Goal: Book appointment/travel/reservation

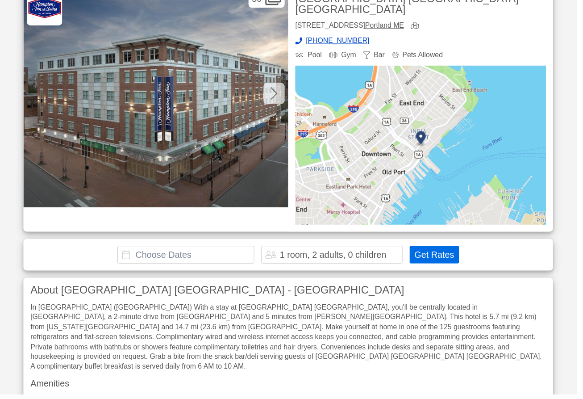
scroll to position [115, 0]
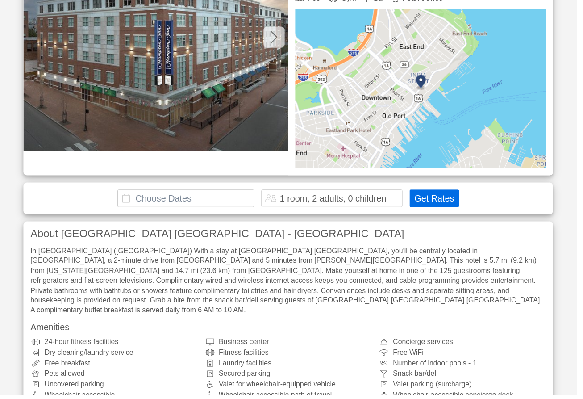
click at [155, 192] on input "text" at bounding box center [188, 201] width 138 height 18
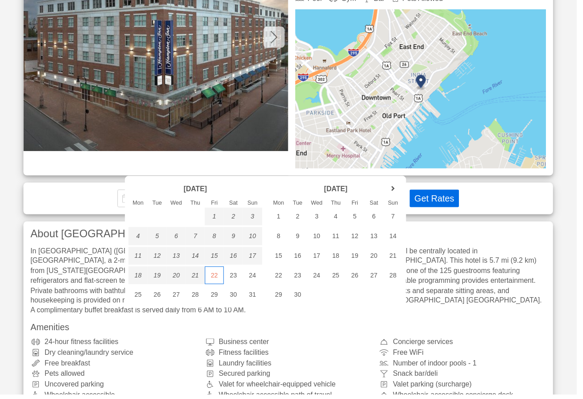
click at [217, 276] on div "22" at bounding box center [216, 278] width 19 height 18
type input "[DATE] - [DATE]"
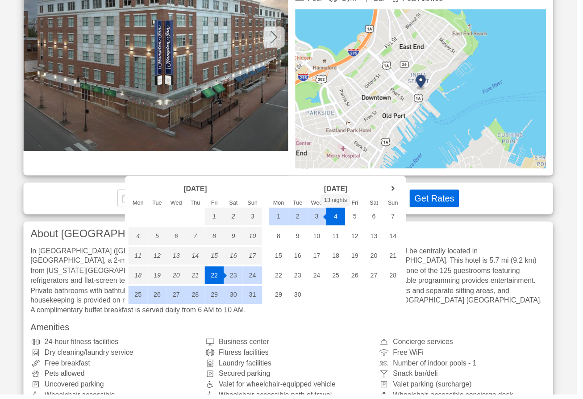
click at [426, 192] on button "Get Rates" at bounding box center [439, 201] width 50 height 18
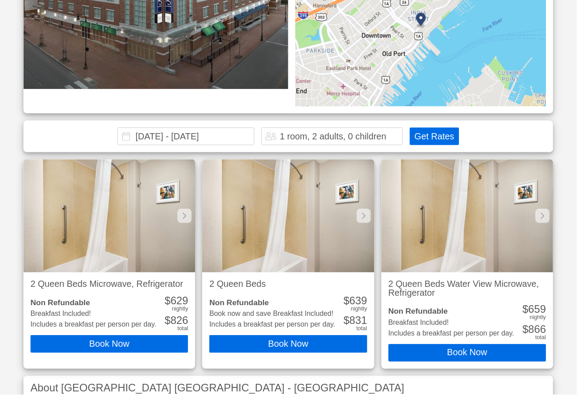
scroll to position [0, 0]
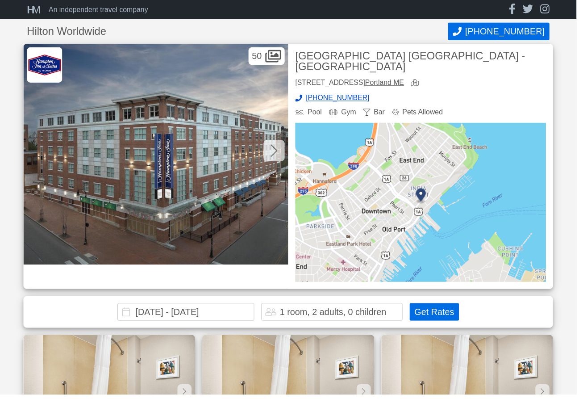
click at [274, 150] on icon at bounding box center [277, 152] width 7 height 14
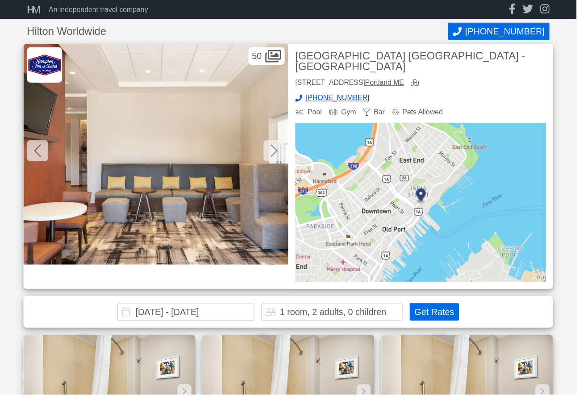
click at [274, 150] on icon at bounding box center [277, 152] width 7 height 14
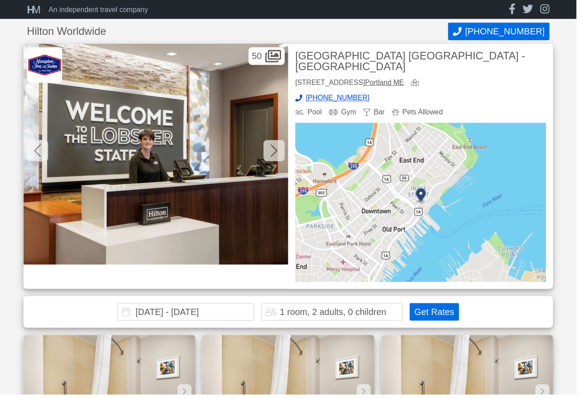
click at [275, 150] on icon at bounding box center [277, 152] width 7 height 14
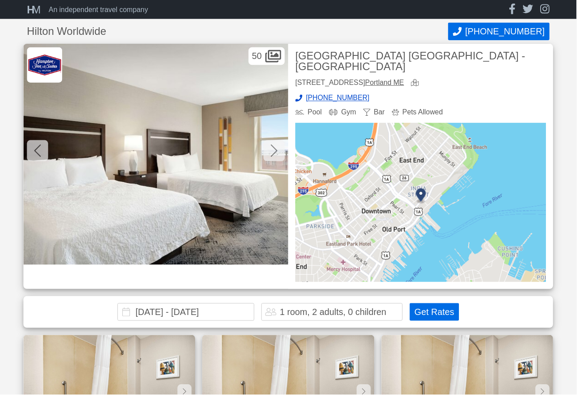
click at [279, 150] on icon at bounding box center [277, 152] width 7 height 14
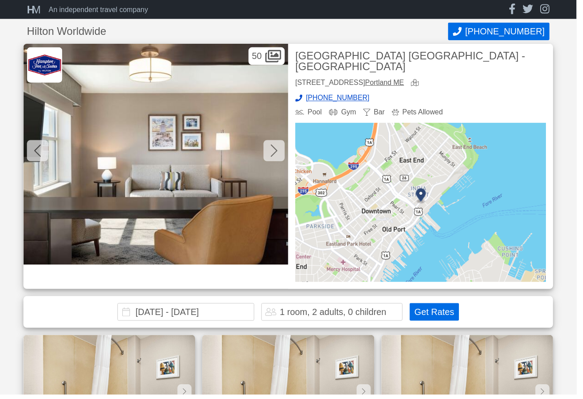
click at [279, 150] on icon at bounding box center [277, 152] width 7 height 14
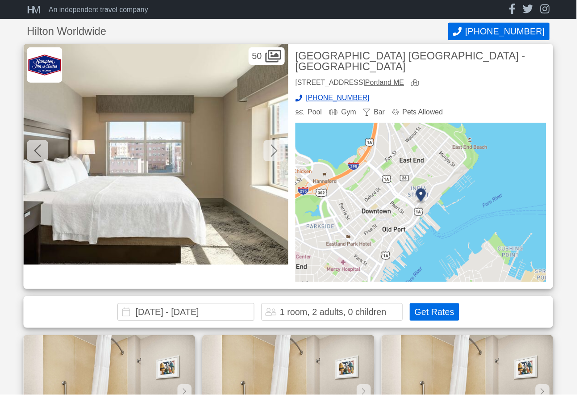
click at [279, 150] on icon at bounding box center [277, 152] width 7 height 14
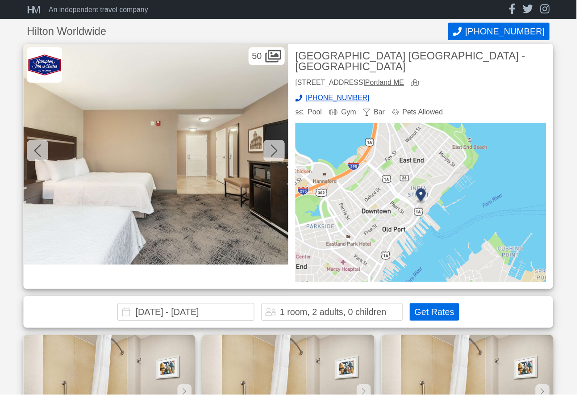
click at [279, 150] on icon at bounding box center [277, 152] width 7 height 14
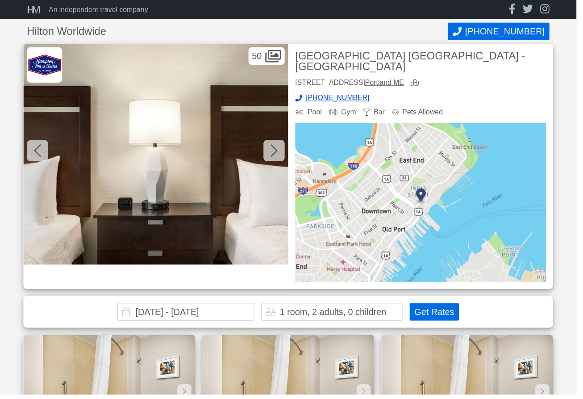
click at [279, 150] on icon at bounding box center [277, 152] width 7 height 14
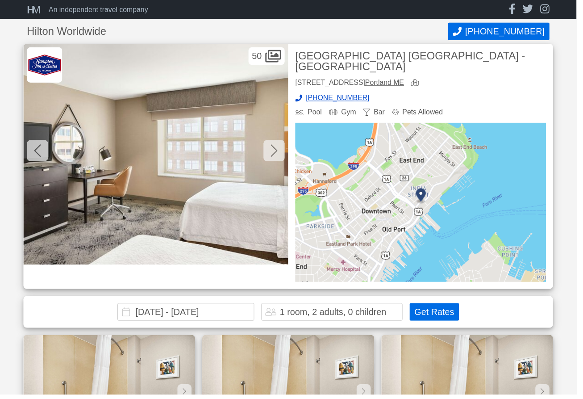
click at [279, 150] on icon at bounding box center [277, 152] width 7 height 14
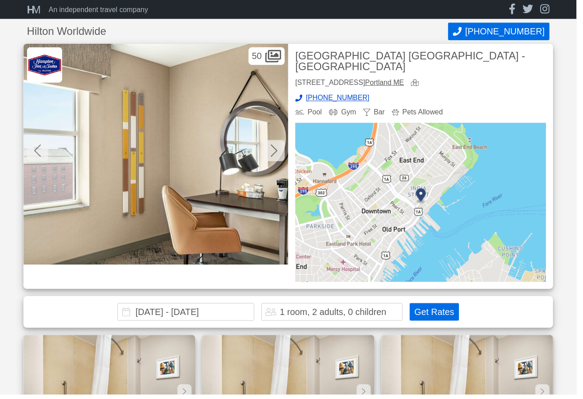
click at [279, 150] on icon at bounding box center [277, 152] width 7 height 14
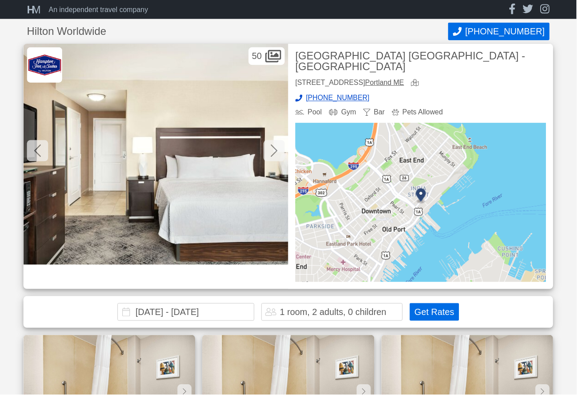
click at [279, 150] on icon at bounding box center [277, 152] width 7 height 14
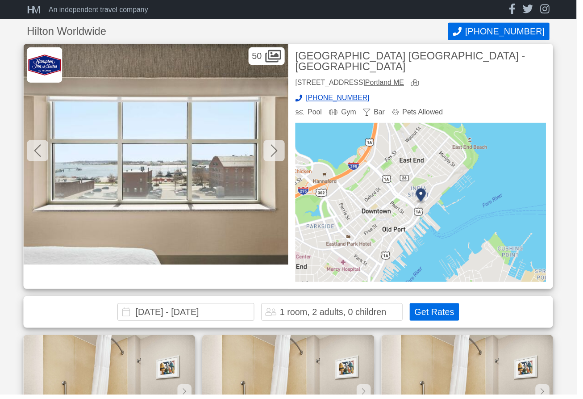
click at [279, 150] on icon at bounding box center [277, 152] width 7 height 14
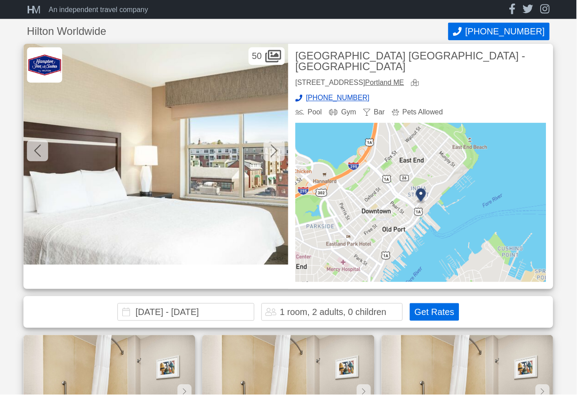
click at [279, 150] on icon at bounding box center [277, 152] width 7 height 14
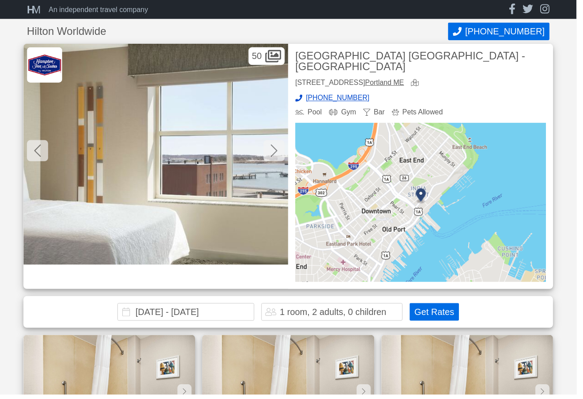
click at [279, 150] on icon at bounding box center [277, 152] width 7 height 14
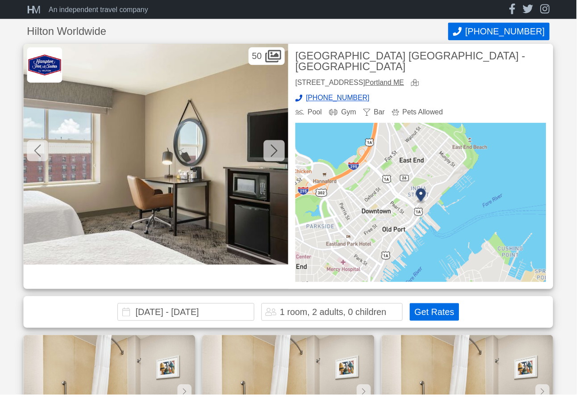
click at [279, 150] on icon at bounding box center [277, 152] width 7 height 14
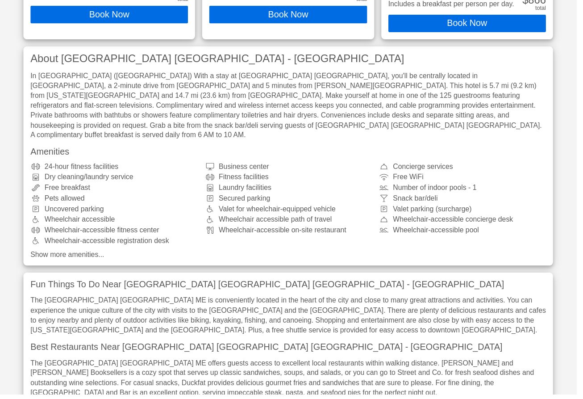
scroll to position [890, 0]
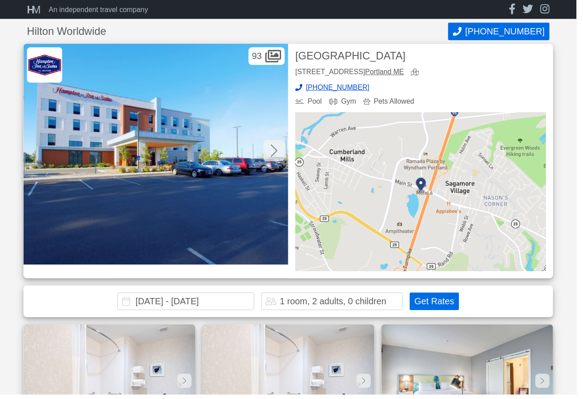
click at [278, 150] on icon at bounding box center [277, 152] width 7 height 14
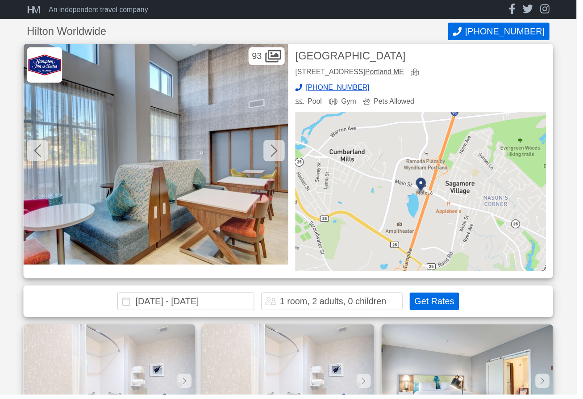
click at [278, 150] on icon at bounding box center [277, 152] width 7 height 14
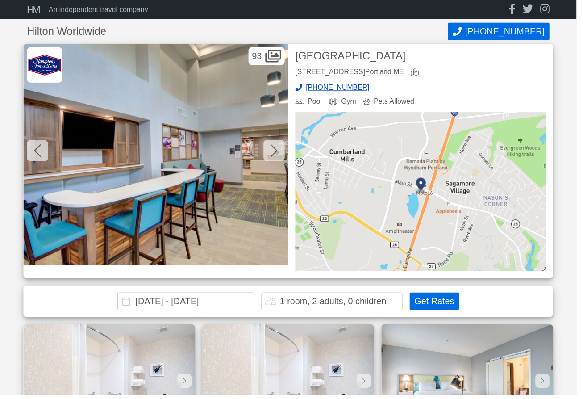
click at [278, 150] on icon at bounding box center [277, 152] width 7 height 14
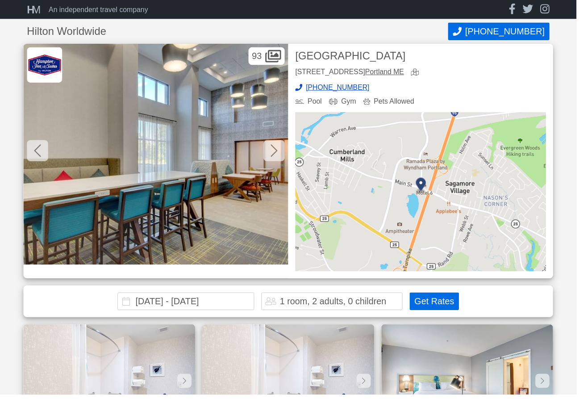
click at [278, 150] on icon at bounding box center [277, 152] width 7 height 14
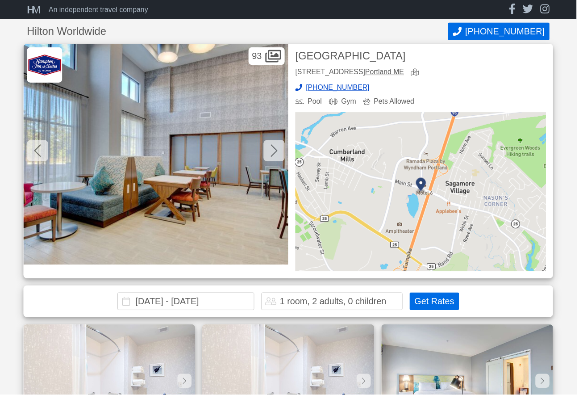
click at [278, 150] on icon at bounding box center [277, 152] width 7 height 14
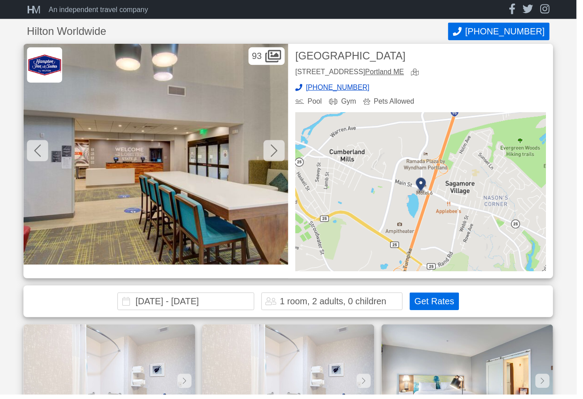
click at [278, 150] on icon at bounding box center [277, 152] width 7 height 14
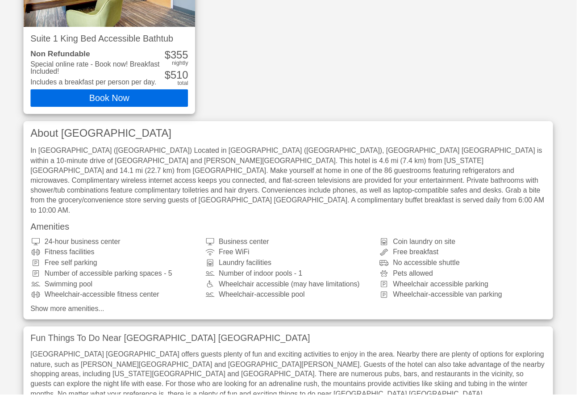
scroll to position [1447, 0]
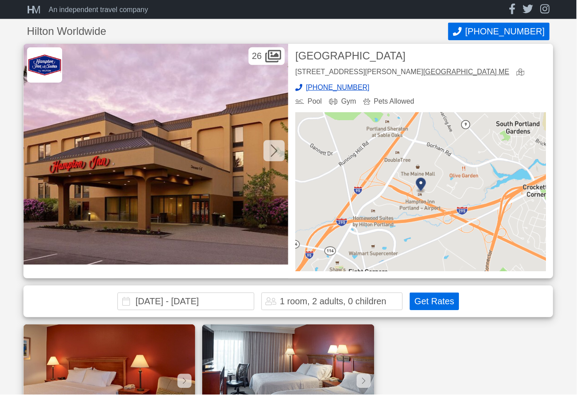
click at [434, 296] on button "Get Rates" at bounding box center [439, 305] width 50 height 18
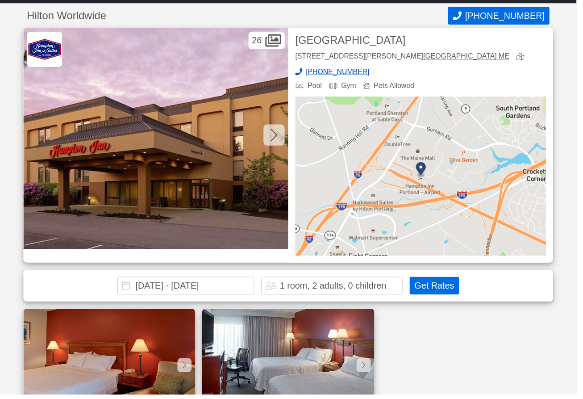
scroll to position [56, 0]
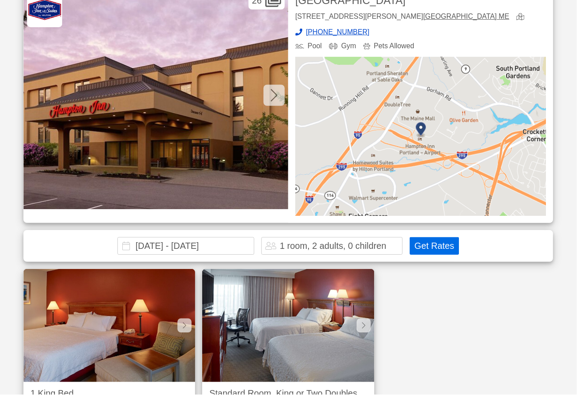
click at [438, 240] on button "Get Rates" at bounding box center [439, 249] width 50 height 18
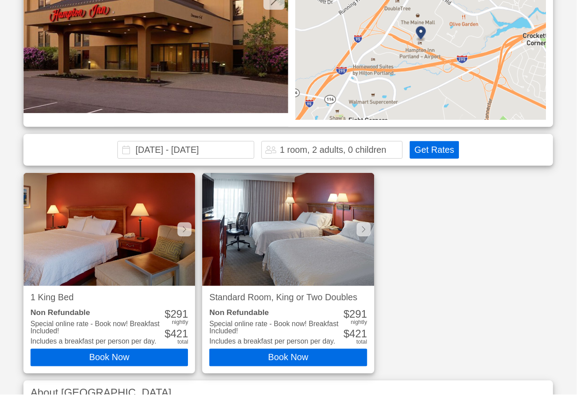
scroll to position [0, 0]
